Goal: Transaction & Acquisition: Purchase product/service

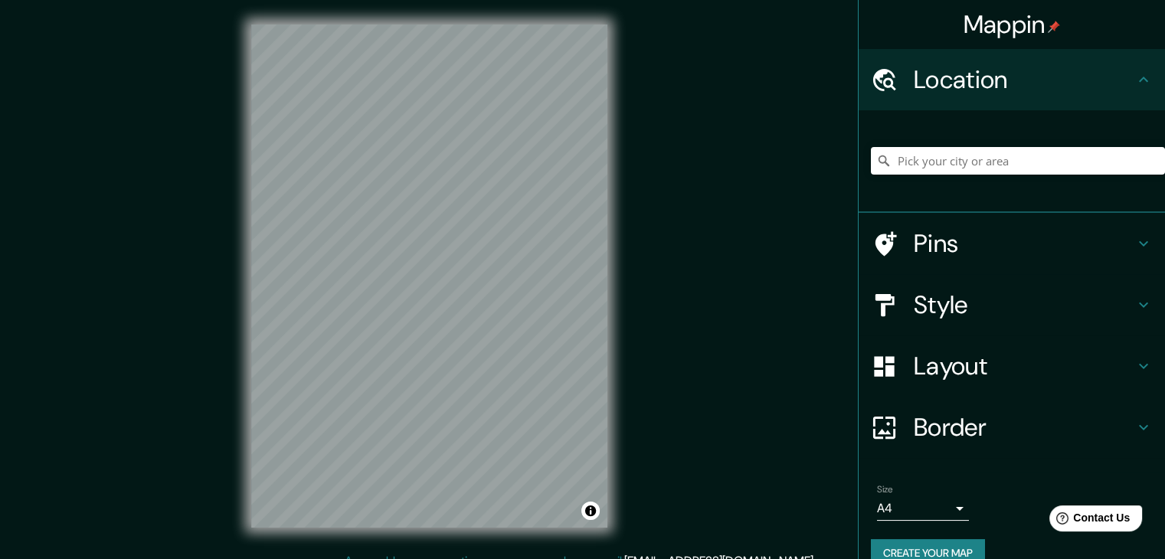
scroll to position [18, 0]
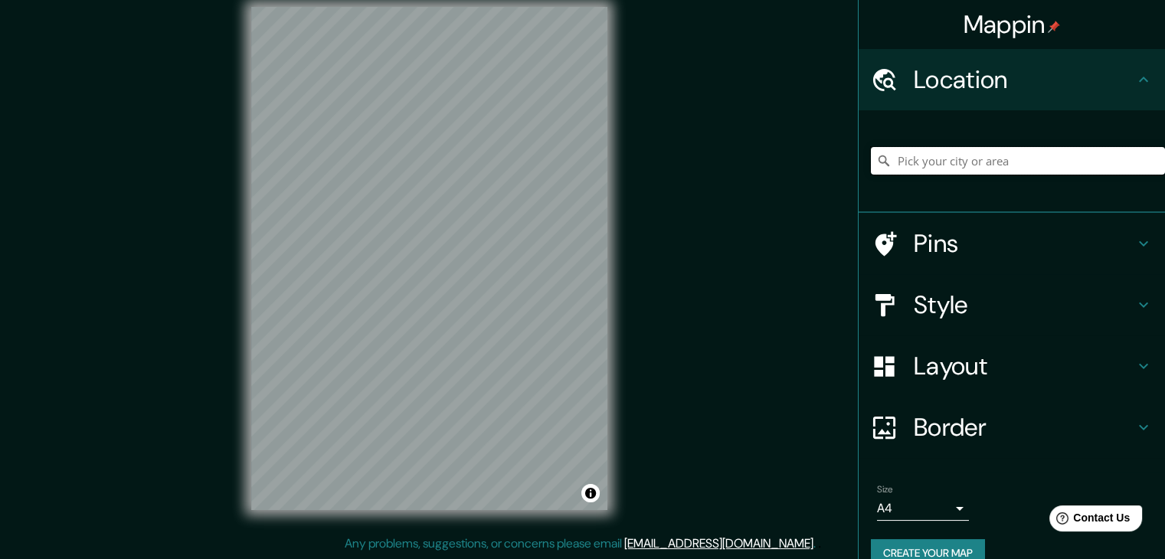
click at [965, 157] on input "Pick your city or area" at bounding box center [1018, 161] width 294 height 28
type input "c"
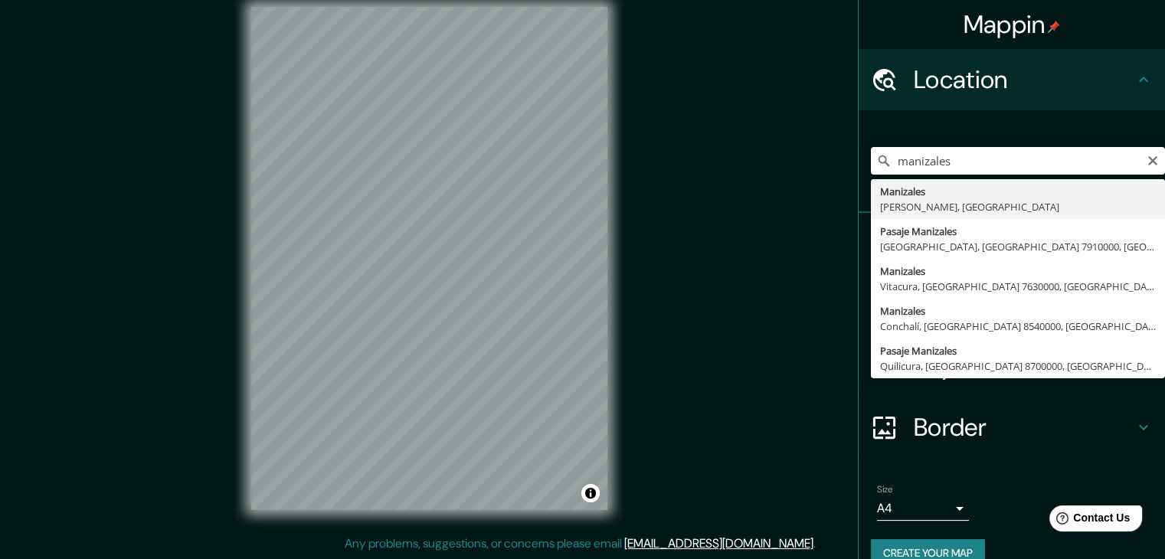
type input "Manizales, [GEOGRAPHIC_DATA], [GEOGRAPHIC_DATA]"
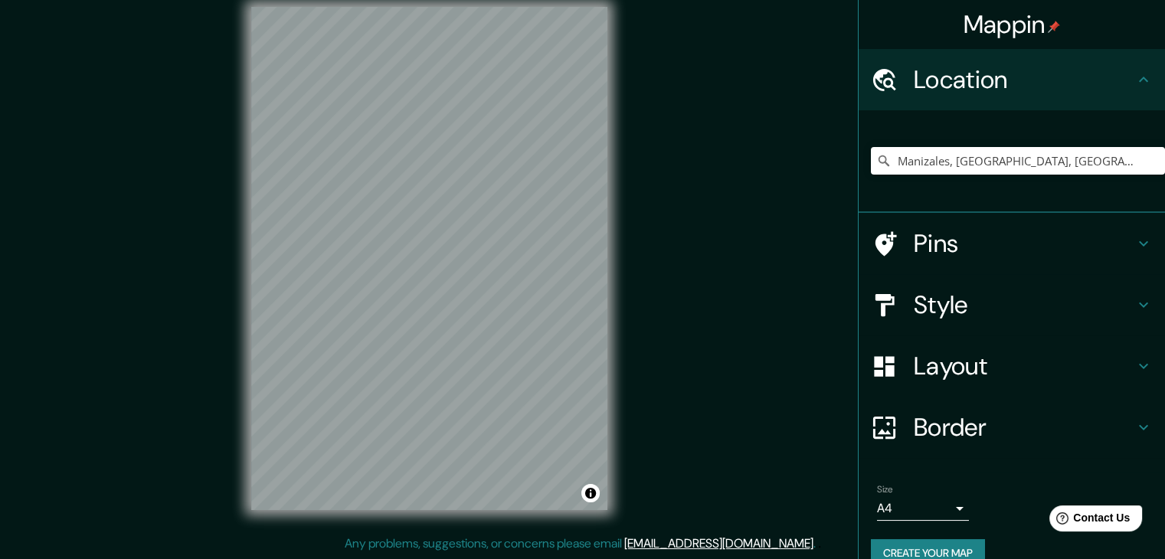
click at [954, 420] on h4 "Border" at bounding box center [1023, 427] width 220 height 31
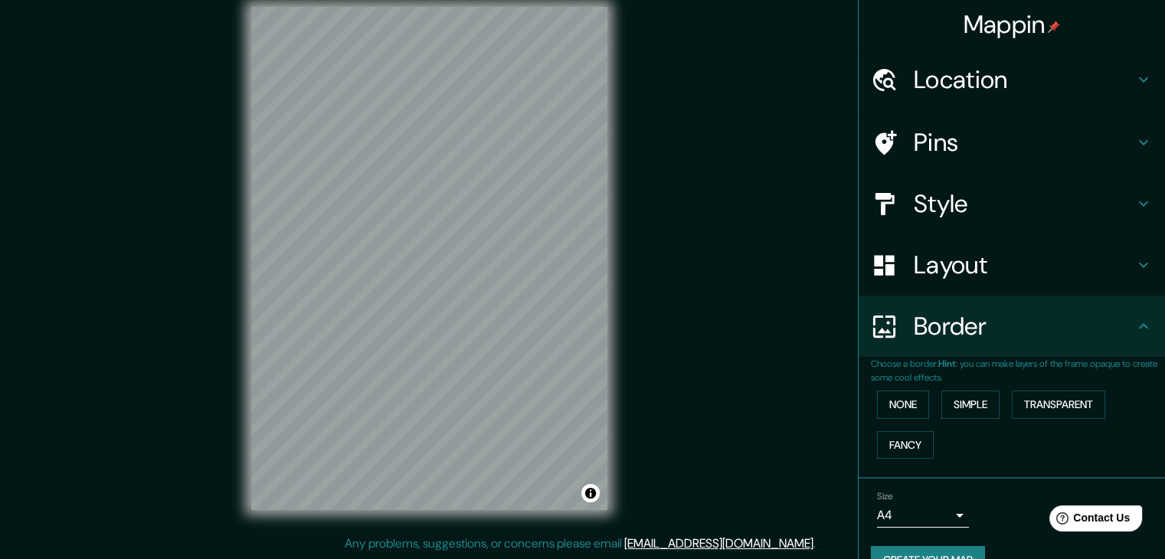
click at [968, 212] on h4 "Style" at bounding box center [1023, 203] width 220 height 31
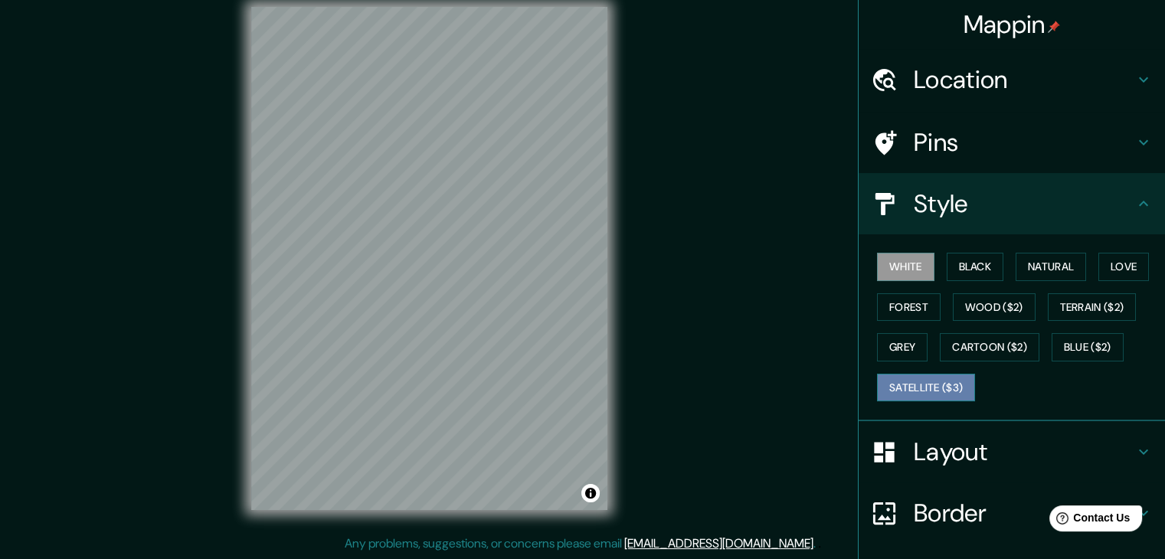
click at [906, 381] on button "Satellite ($3)" at bounding box center [926, 388] width 98 height 28
click at [969, 272] on button "Black" at bounding box center [974, 267] width 57 height 28
click at [900, 264] on button "White" at bounding box center [905, 267] width 57 height 28
click at [949, 266] on button "Black" at bounding box center [974, 267] width 57 height 28
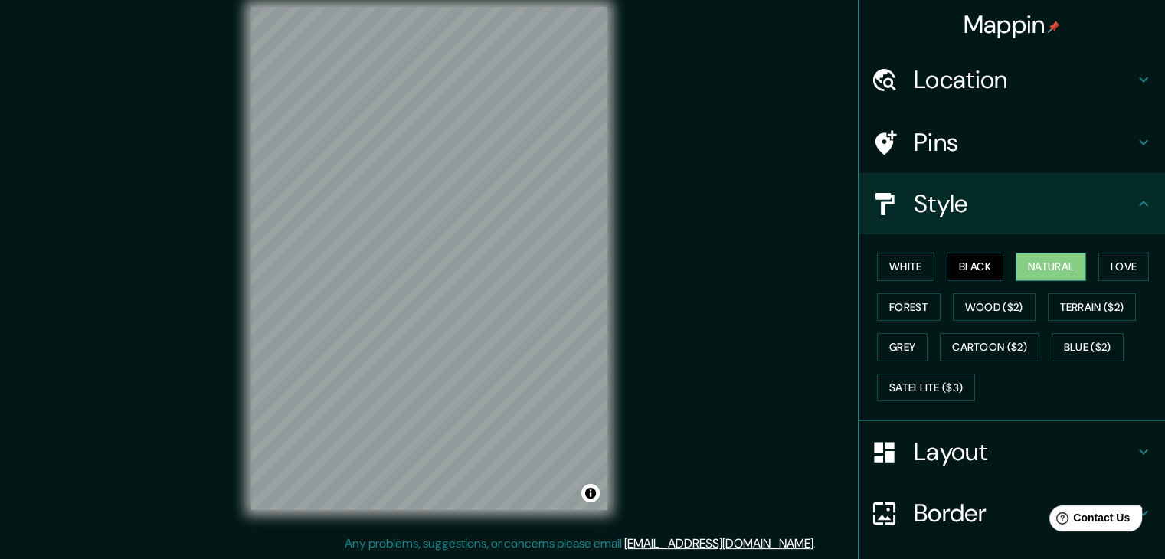
click at [1046, 263] on button "Natural" at bounding box center [1050, 267] width 70 height 28
click at [1119, 268] on button "Love" at bounding box center [1123, 267] width 51 height 28
click at [1040, 266] on button "Natural" at bounding box center [1050, 267] width 70 height 28
click at [983, 276] on button "Black" at bounding box center [974, 267] width 57 height 28
click at [1037, 270] on button "Natural" at bounding box center [1050, 267] width 70 height 28
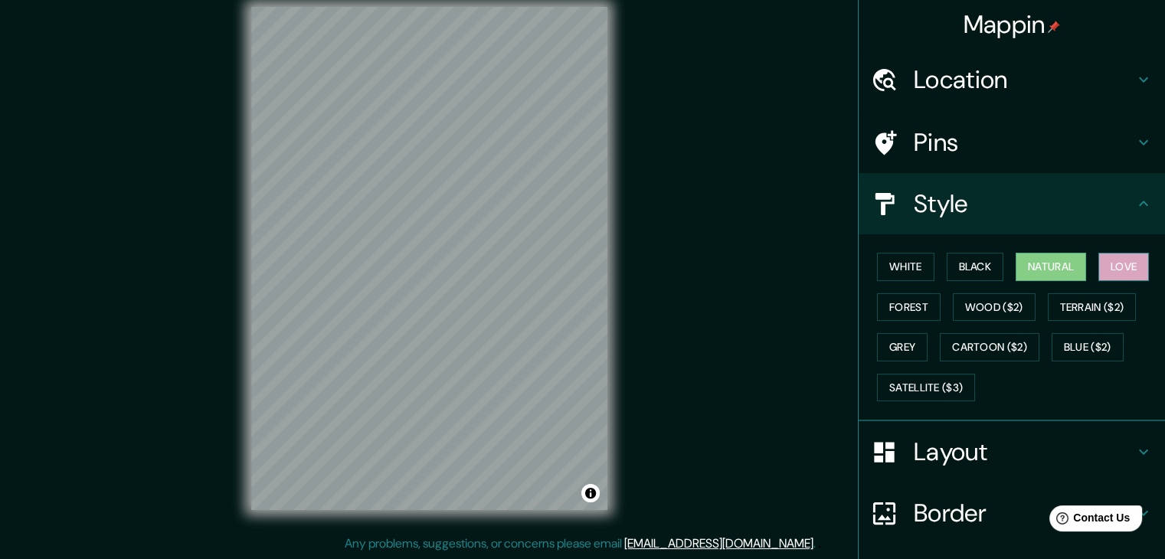
click at [1099, 265] on button "Love" at bounding box center [1123, 267] width 51 height 28
click at [888, 312] on button "Forest" at bounding box center [909, 307] width 64 height 28
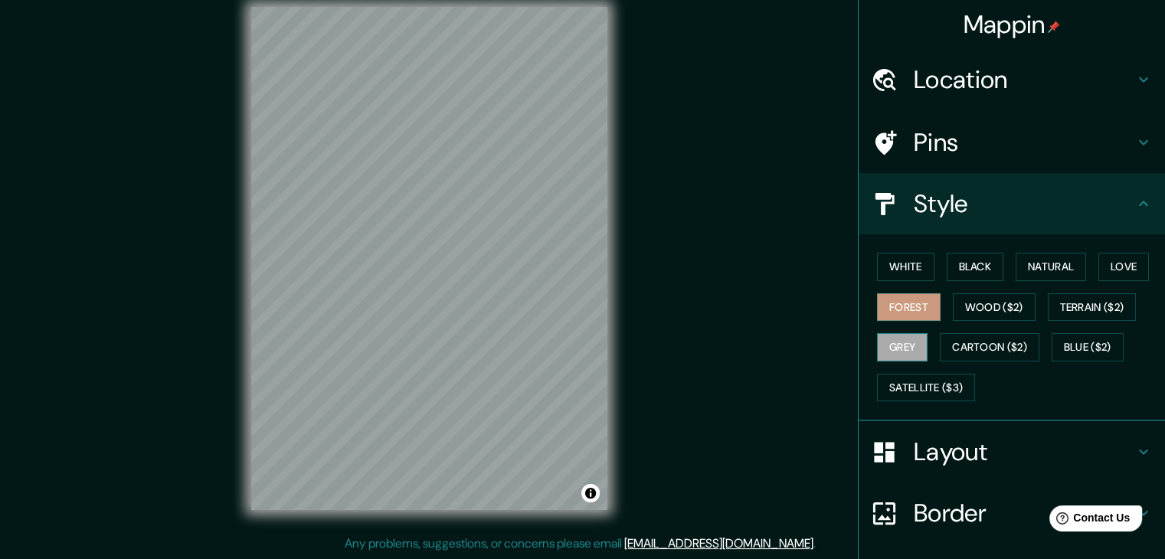
click at [902, 342] on button "Grey" at bounding box center [902, 347] width 51 height 28
click at [920, 375] on button "Satellite ($3)" at bounding box center [926, 388] width 98 height 28
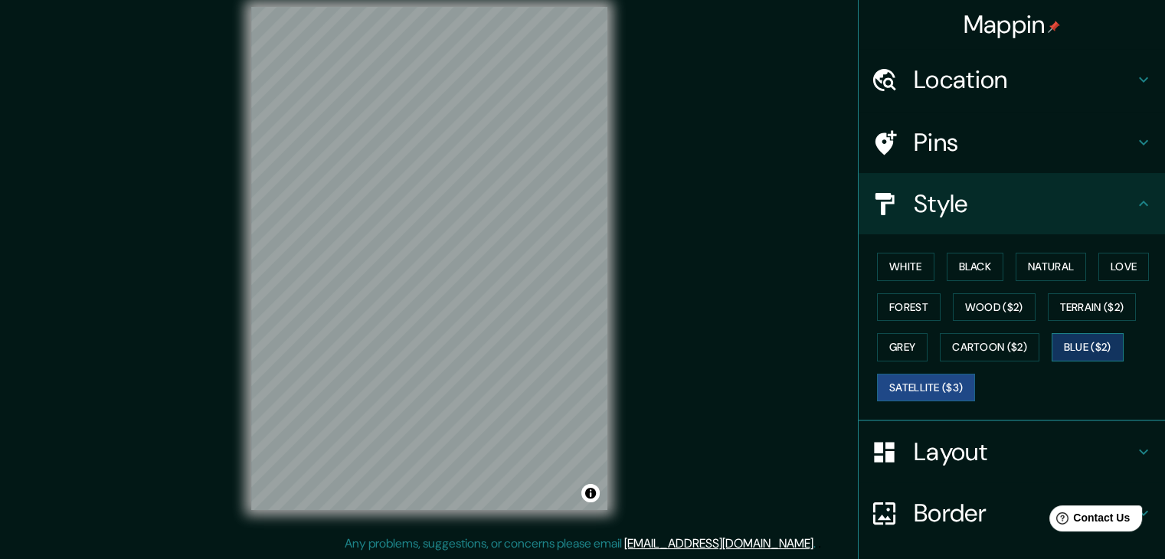
click at [1083, 353] on button "Blue ($2)" at bounding box center [1087, 347] width 72 height 28
click at [995, 347] on button "Cartoon ($2)" at bounding box center [989, 347] width 100 height 28
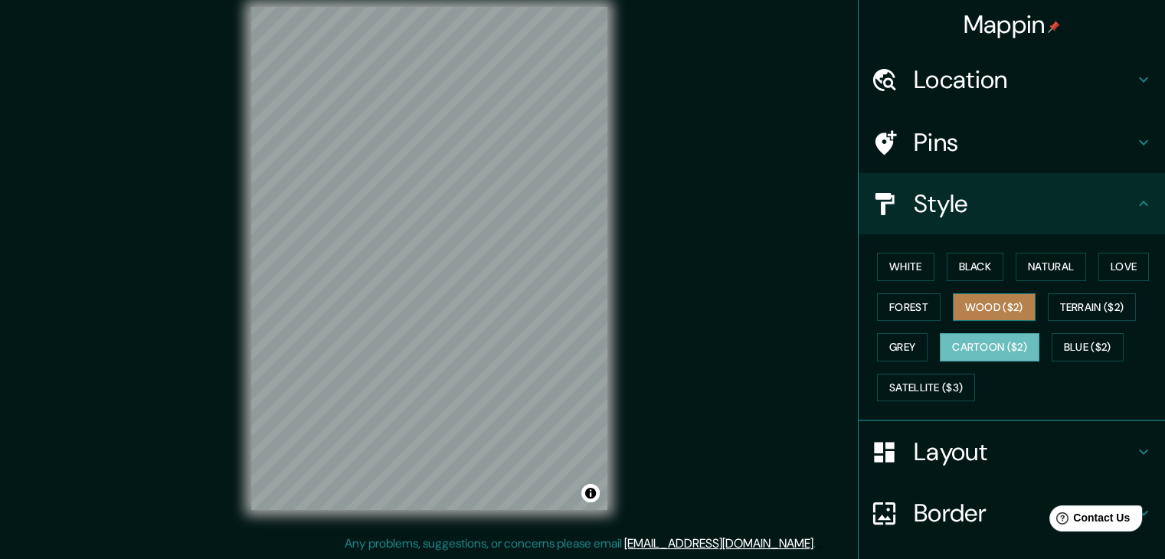
click at [982, 307] on button "Wood ($2)" at bounding box center [993, 307] width 83 height 28
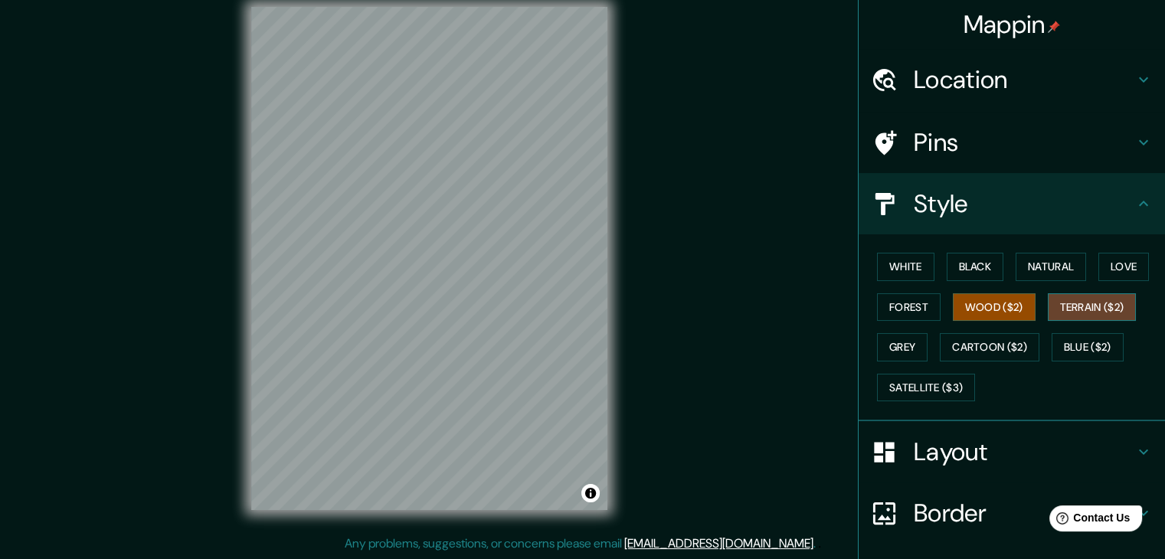
click at [1071, 305] on button "Terrain ($2)" at bounding box center [1091, 307] width 89 height 28
click at [906, 264] on button "White" at bounding box center [905, 267] width 57 height 28
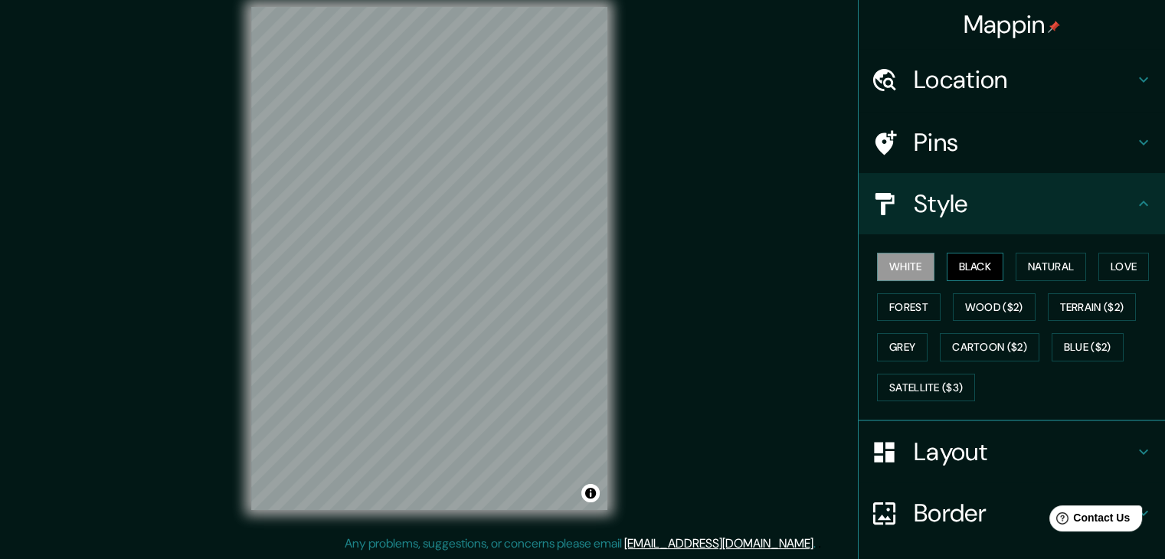
click at [972, 259] on button "Black" at bounding box center [974, 267] width 57 height 28
click at [942, 144] on h4 "Pins" at bounding box center [1023, 142] width 220 height 31
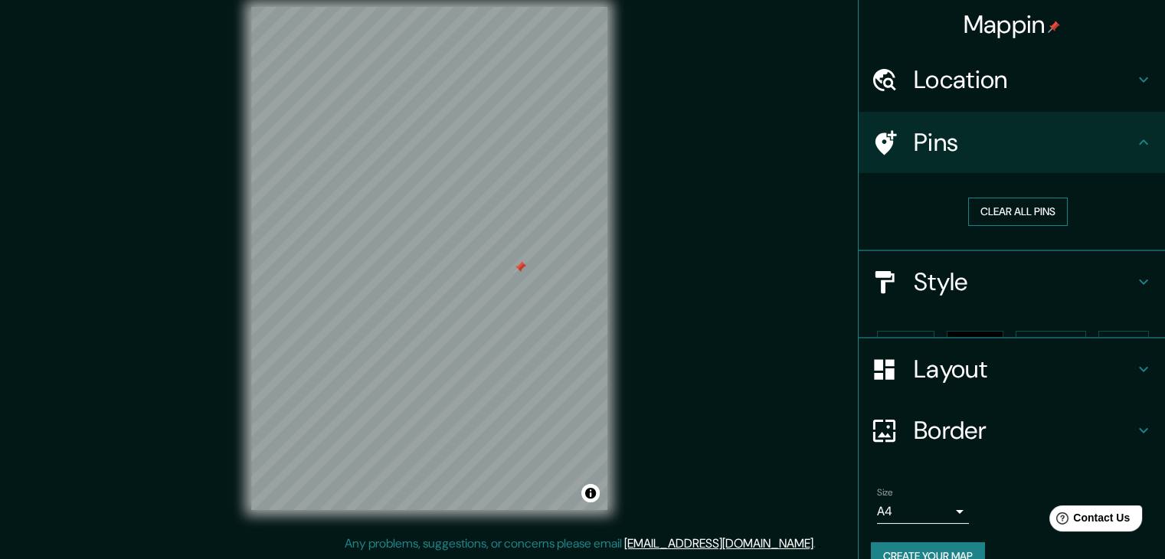
click at [995, 206] on button "Clear all pins" at bounding box center [1018, 212] width 100 height 28
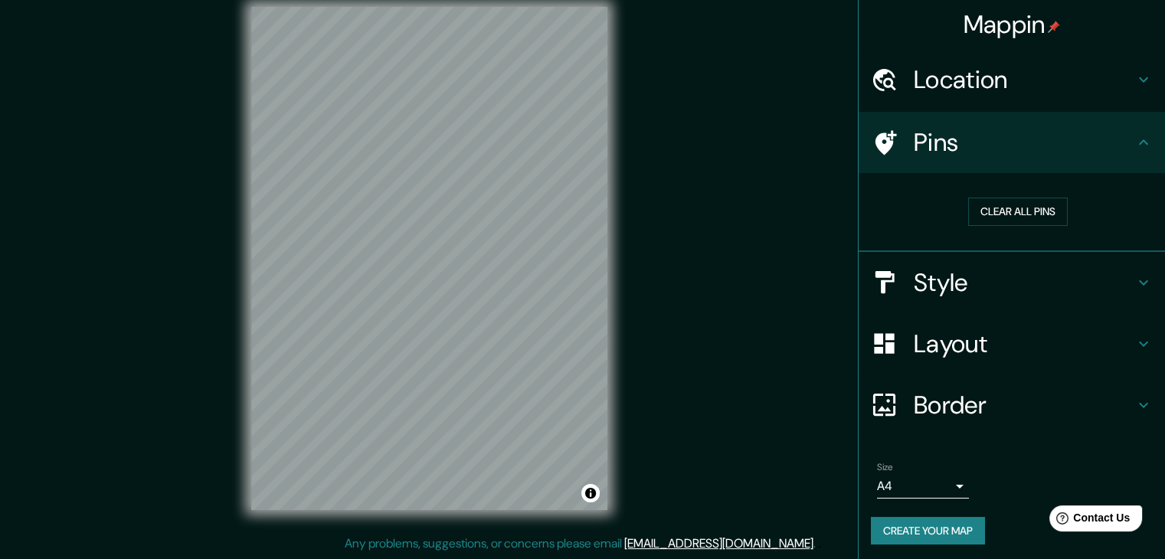
click at [943, 534] on button "Create your map" at bounding box center [928, 531] width 114 height 28
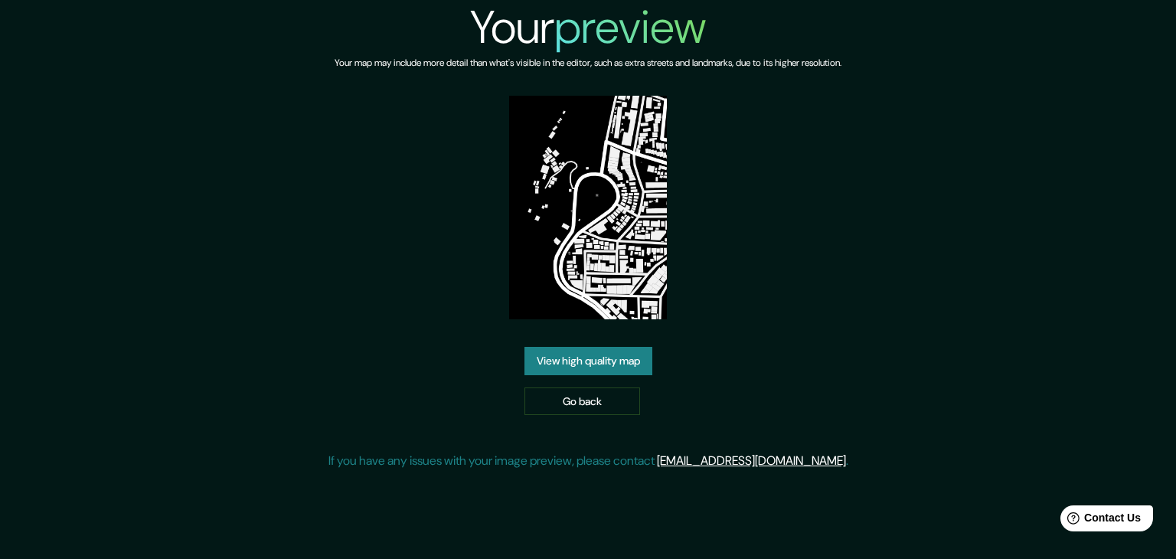
click at [645, 362] on link "View high quality map" at bounding box center [588, 361] width 128 height 28
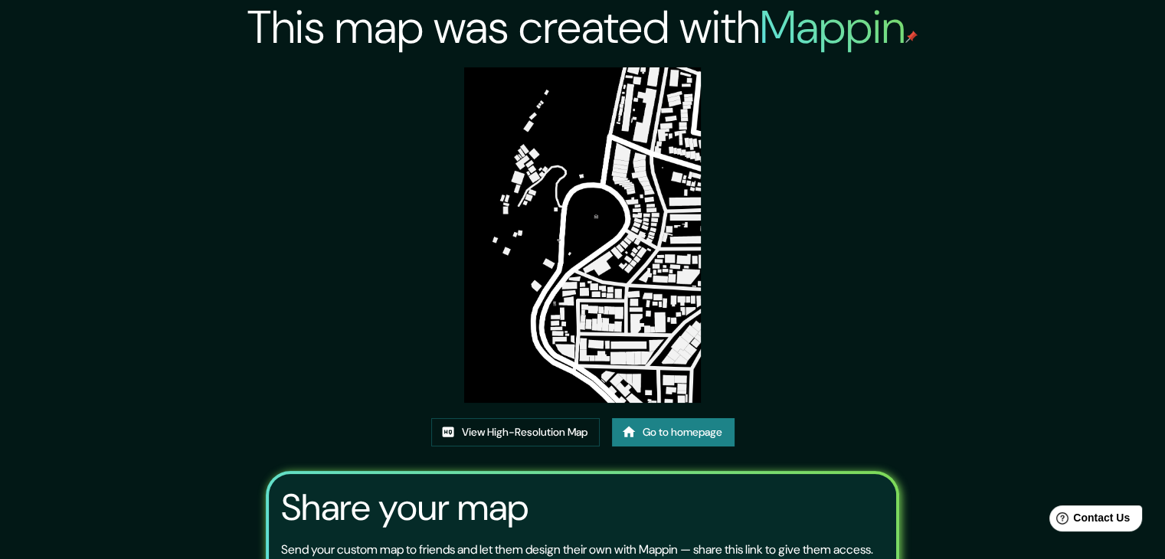
click at [581, 210] on img at bounding box center [582, 234] width 237 height 335
click at [493, 430] on link "View High-Resolution Map" at bounding box center [515, 432] width 168 height 28
click at [661, 420] on link "Go to homepage" at bounding box center [673, 432] width 122 height 28
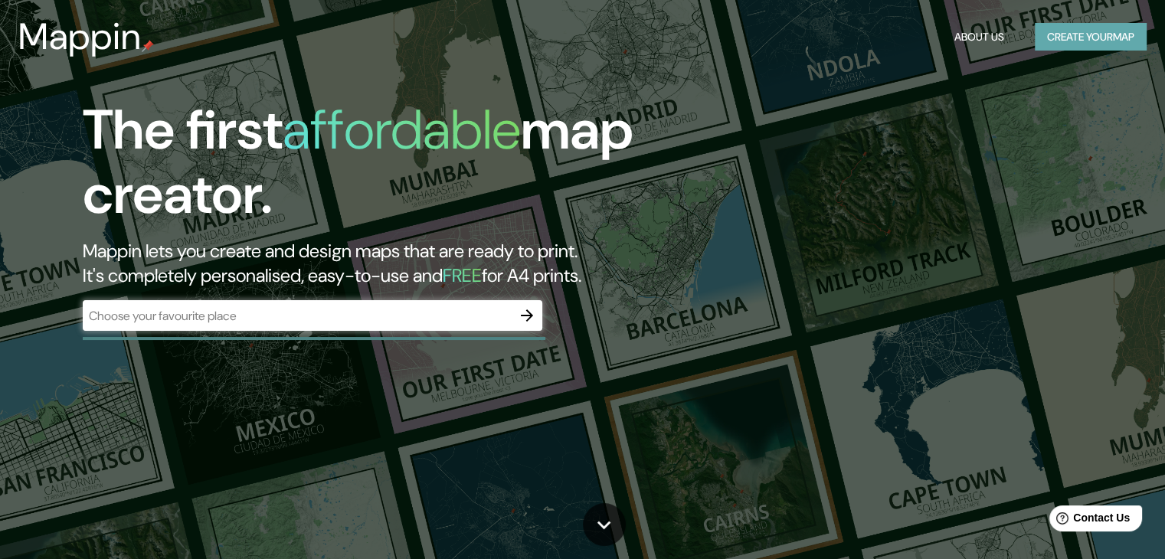
click at [1075, 28] on button "Create your map" at bounding box center [1090, 37] width 112 height 28
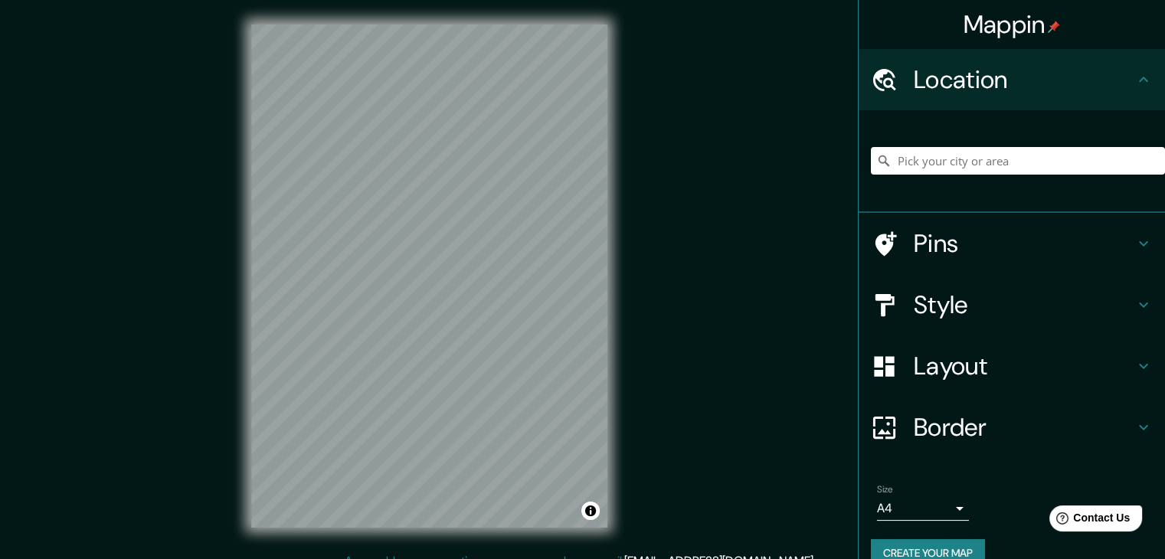
drag, startPoint x: 944, startPoint y: 138, endPoint x: 948, endPoint y: 168, distance: 30.1
click at [945, 158] on div at bounding box center [1018, 160] width 294 height 77
click at [948, 168] on input "Pick your city or area" at bounding box center [1018, 161] width 294 height 28
type input "Manizales, [GEOGRAPHIC_DATA], [GEOGRAPHIC_DATA]"
click at [935, 370] on h4 "Layout" at bounding box center [1023, 366] width 220 height 31
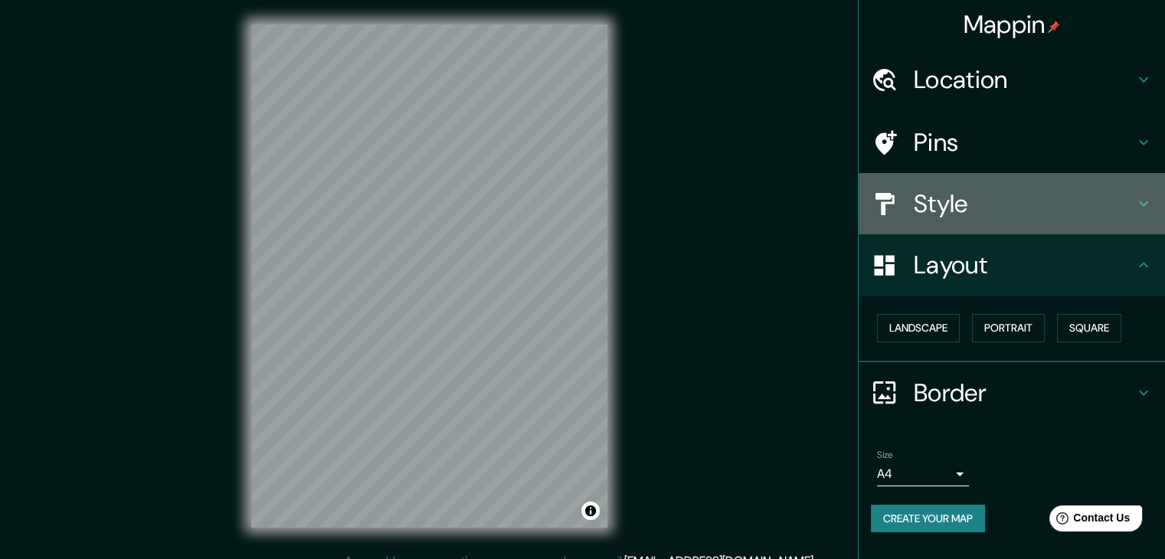
click at [933, 214] on h4 "Style" at bounding box center [1023, 203] width 220 height 31
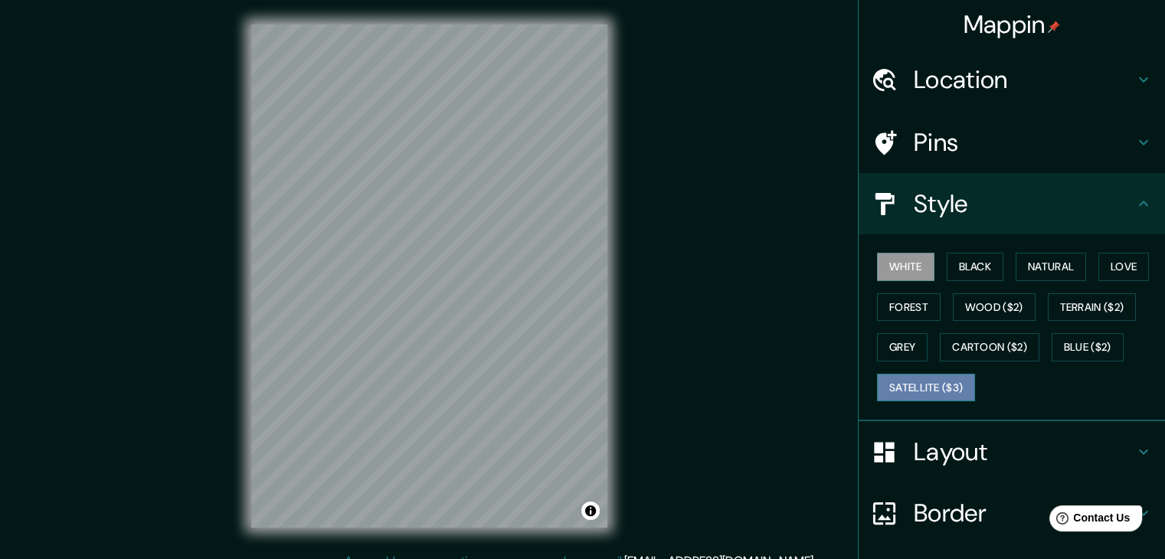
click at [913, 387] on button "Satellite ($3)" at bounding box center [926, 388] width 98 height 28
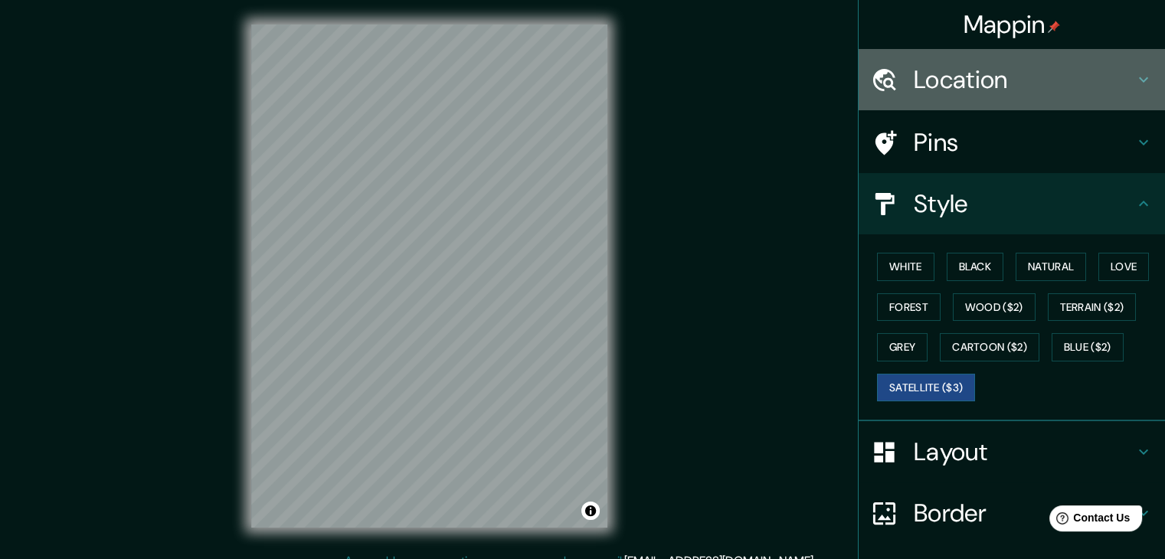
click at [941, 82] on h4 "Location" at bounding box center [1023, 79] width 220 height 31
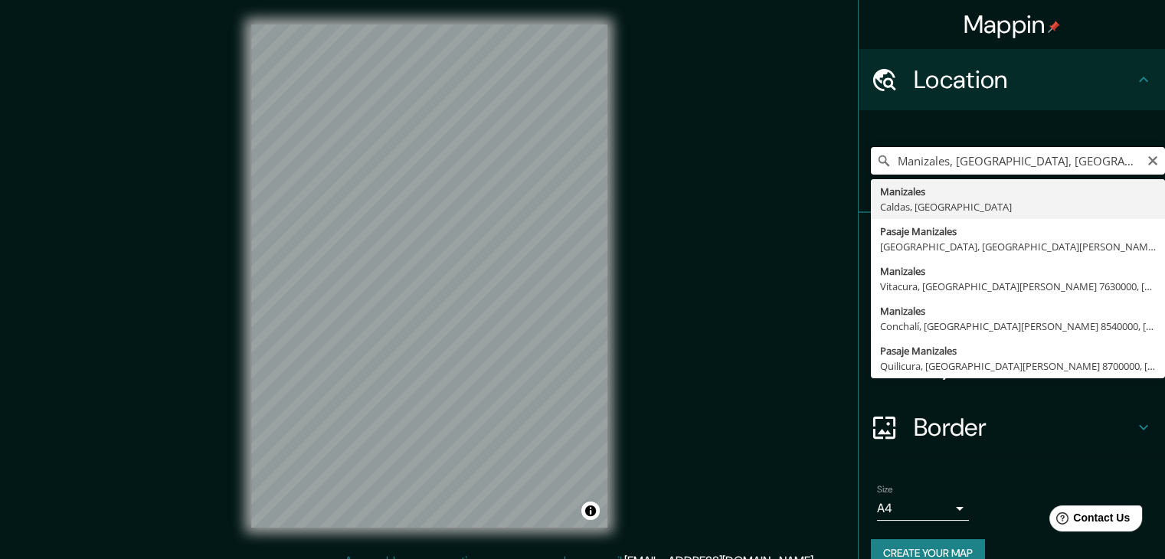
click at [1087, 165] on input "Manizales, [GEOGRAPHIC_DATA], [GEOGRAPHIC_DATA]" at bounding box center [1018, 161] width 294 height 28
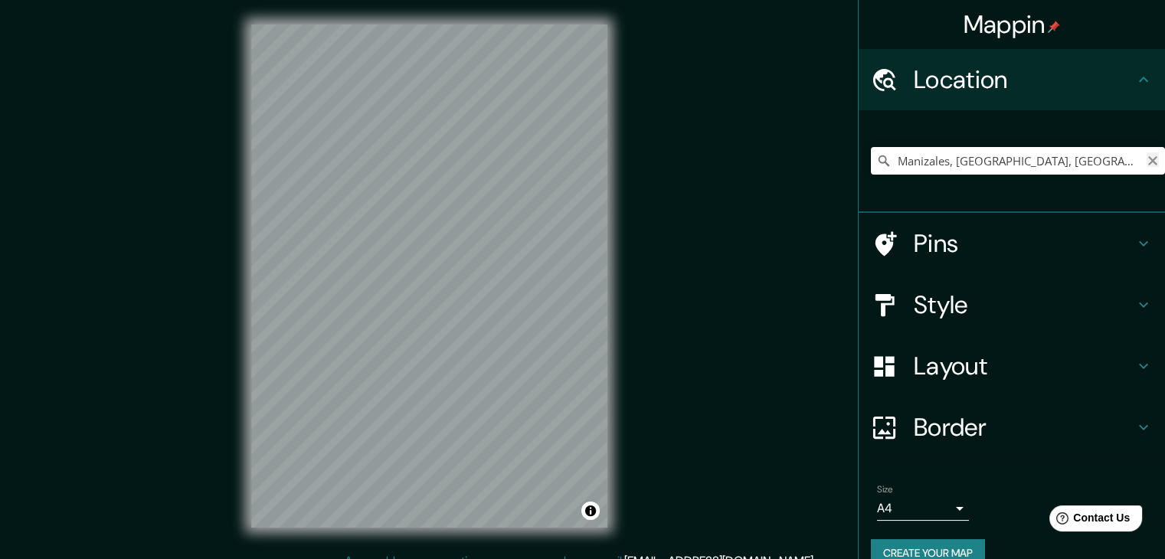
click at [1146, 162] on icon "Clear" at bounding box center [1152, 161] width 12 height 12
click at [1024, 163] on input "Pick your city or area" at bounding box center [1018, 161] width 294 height 28
type input "Manizales, [GEOGRAPHIC_DATA], [GEOGRAPHIC_DATA]"
click at [983, 310] on h4 "Style" at bounding box center [1023, 304] width 220 height 31
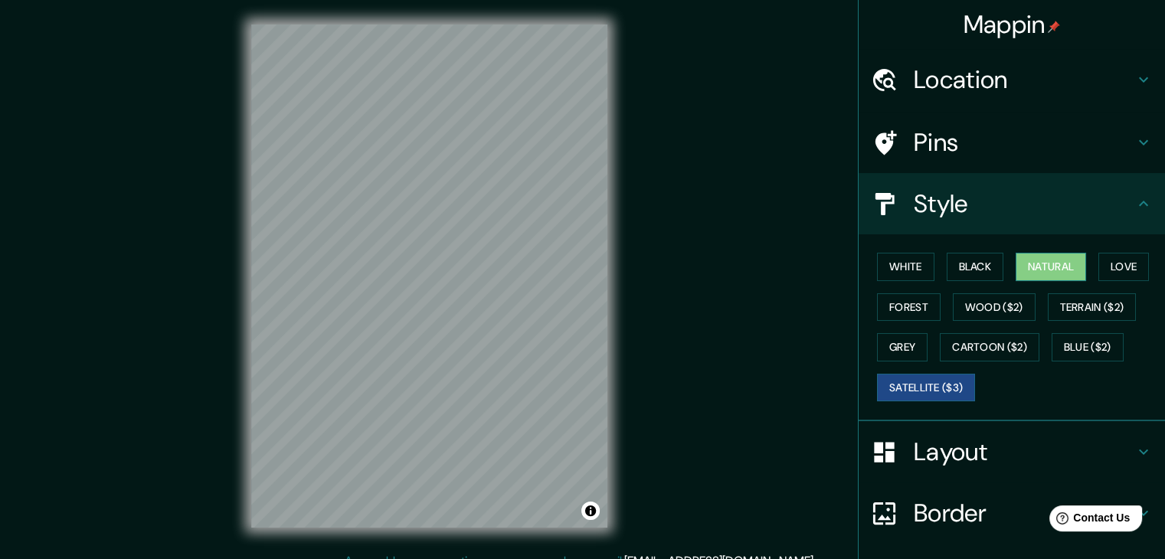
click at [1050, 274] on button "Natural" at bounding box center [1050, 267] width 70 height 28
click at [914, 307] on button "Forest" at bounding box center [909, 307] width 64 height 28
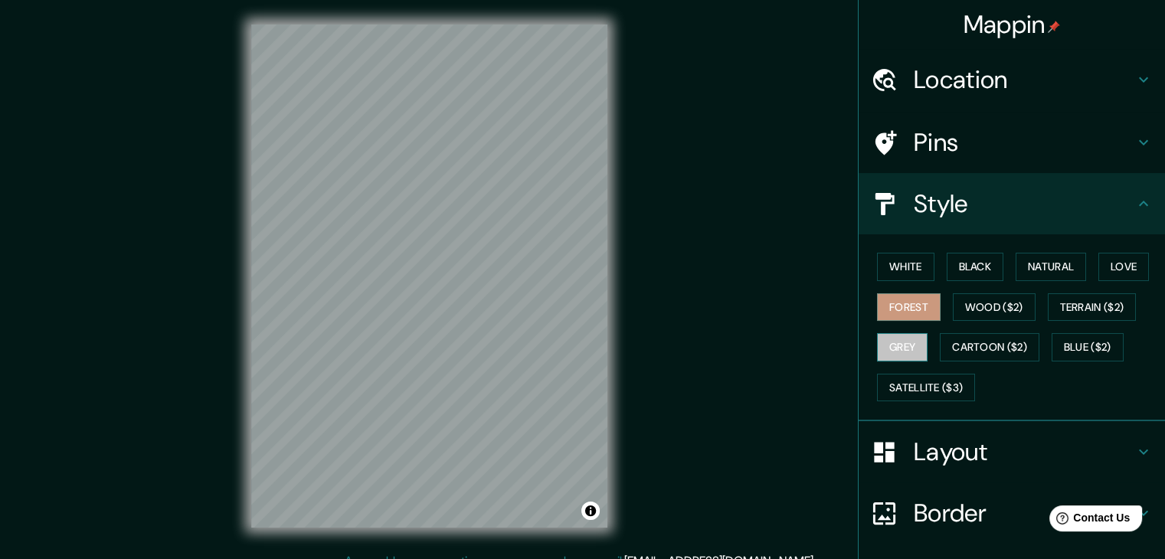
click at [895, 347] on button "Grey" at bounding box center [902, 347] width 51 height 28
click at [902, 272] on button "White" at bounding box center [905, 267] width 57 height 28
click at [970, 257] on button "Black" at bounding box center [974, 267] width 57 height 28
click at [910, 267] on button "White" at bounding box center [905, 267] width 57 height 28
click at [946, 266] on button "Black" at bounding box center [974, 267] width 57 height 28
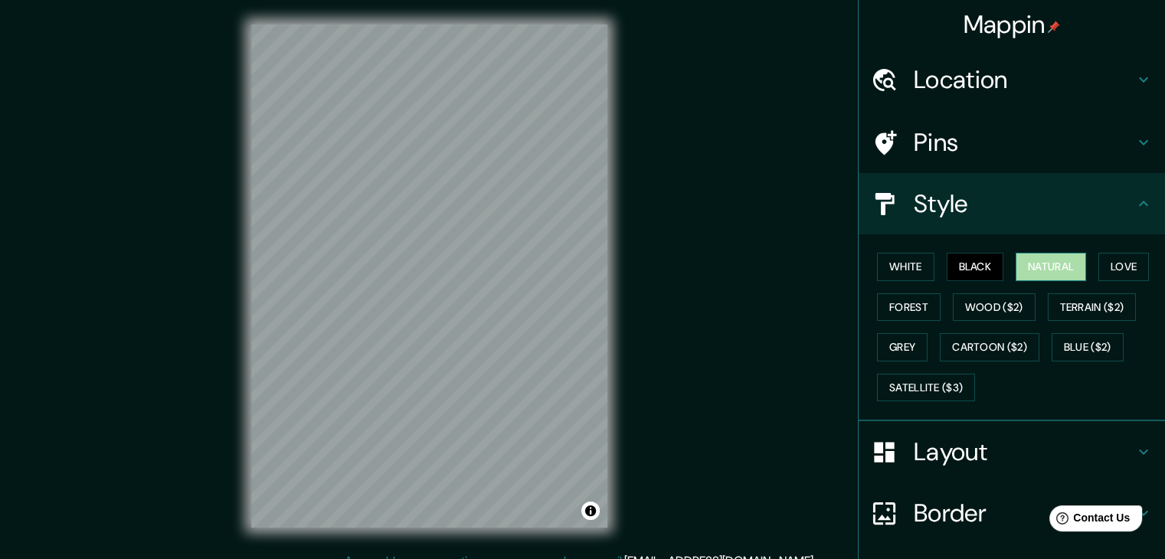
click at [1057, 261] on button "Natural" at bounding box center [1050, 267] width 70 height 28
